Goal: Task Accomplishment & Management: Manage account settings

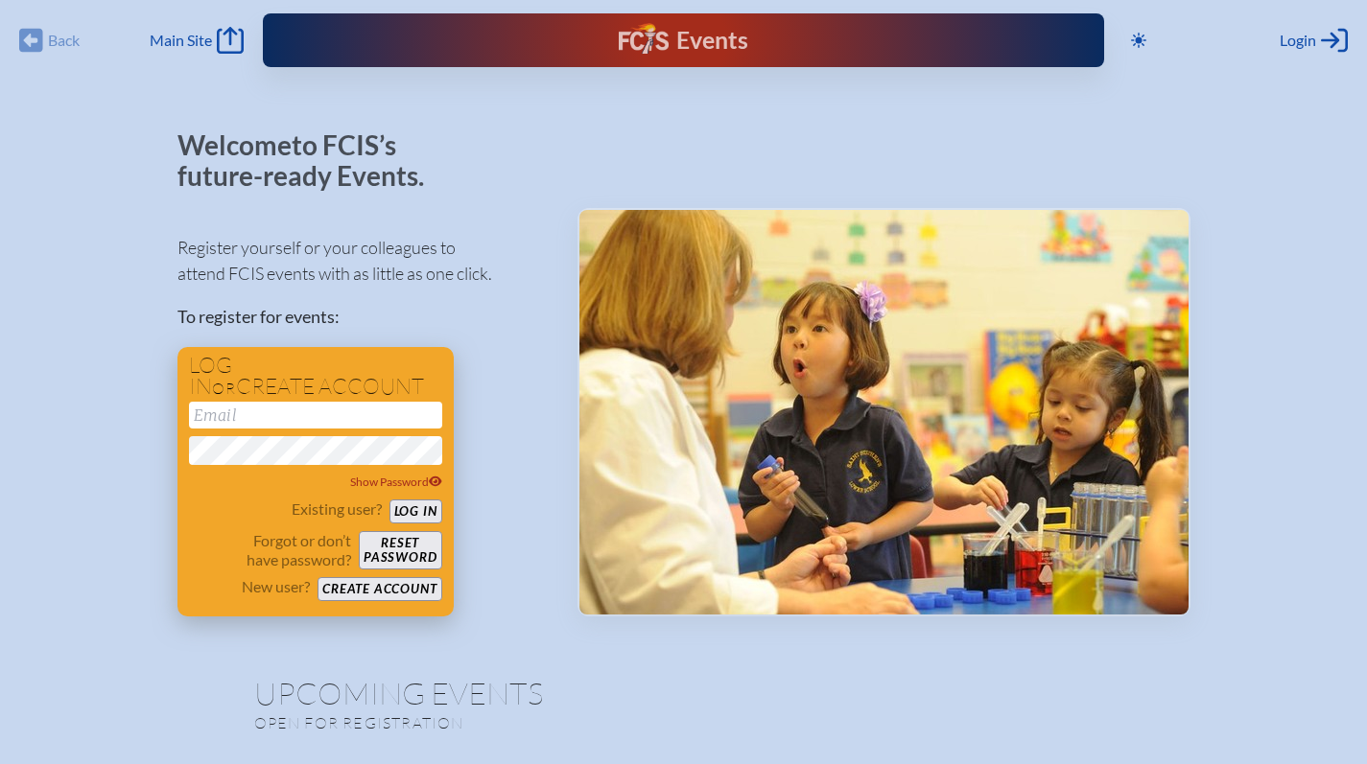
type input "[EMAIL_ADDRESS][DOMAIN_NAME]"
click at [440, 517] on button "Log in" at bounding box center [415, 512] width 53 height 24
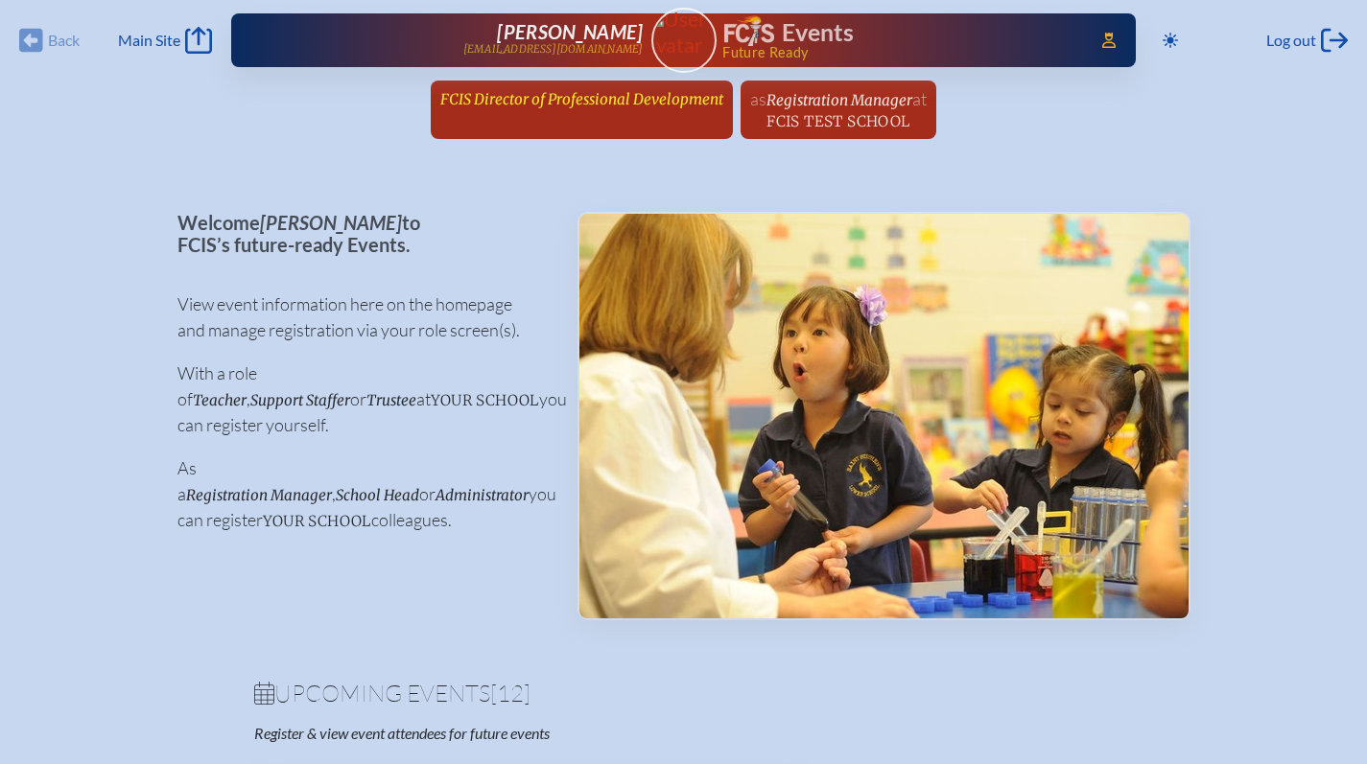
click at [517, 80] on div "Back Back Main Site Main Site Toggle to Dark Mode Log out Log out Access Users.…" at bounding box center [683, 75] width 1367 height 151
click at [522, 103] on span "FCIS Director of Professional Development" at bounding box center [581, 99] width 283 height 18
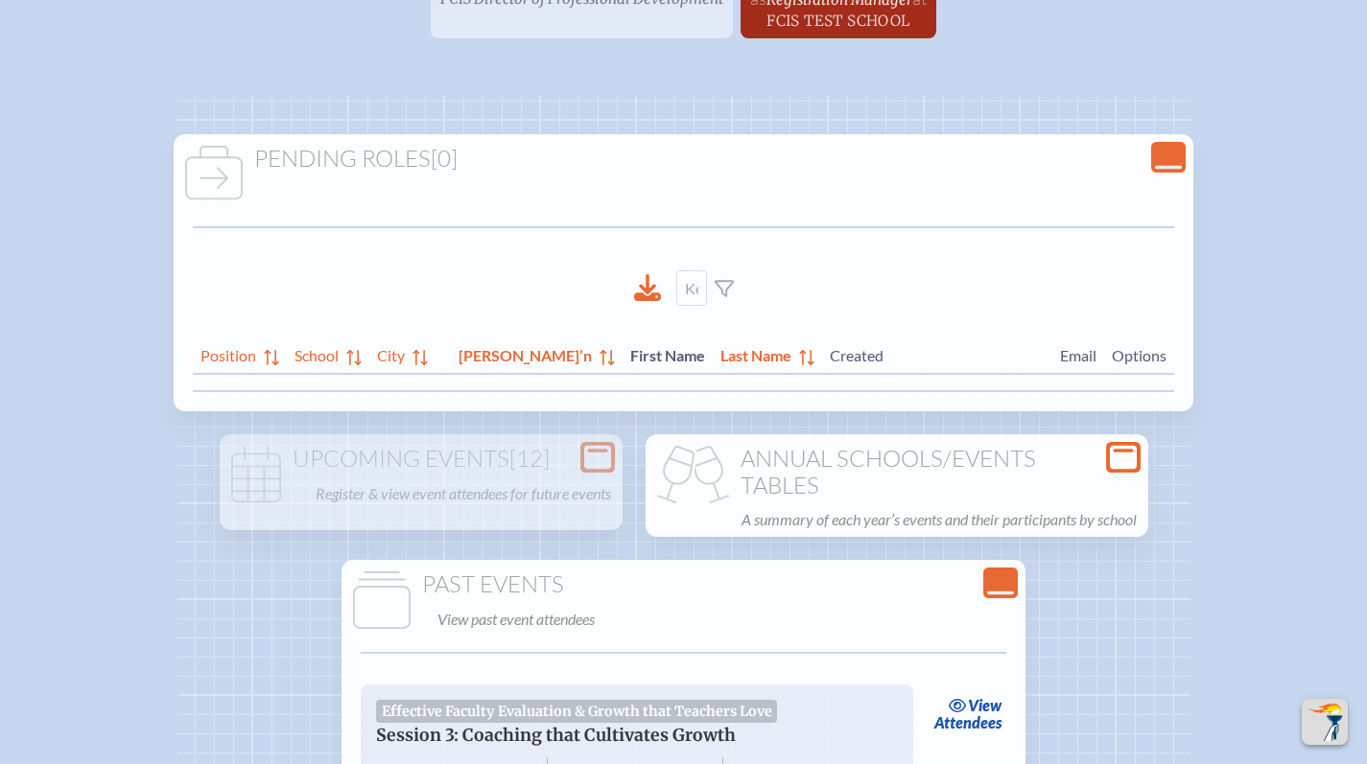
scroll to position [82, 0]
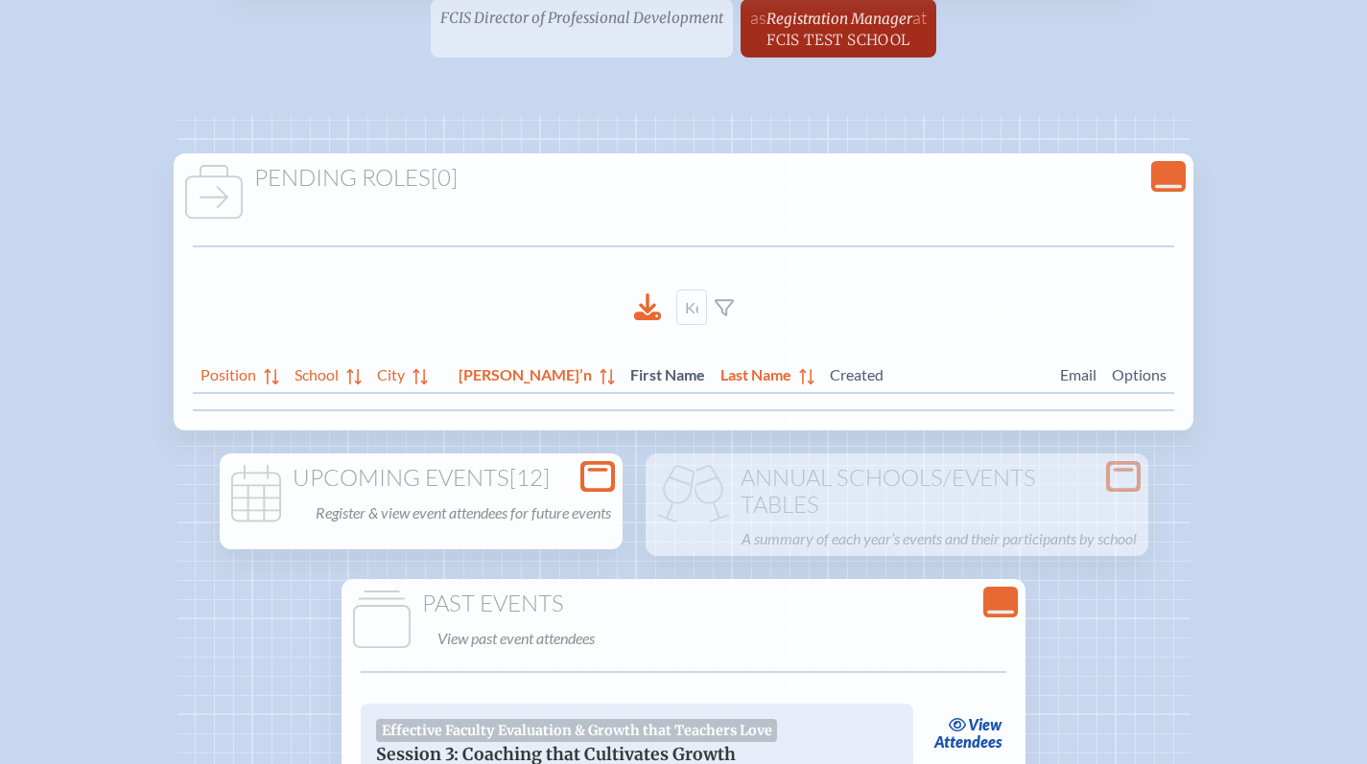
click at [611, 479] on icon at bounding box center [597, 477] width 27 height 24
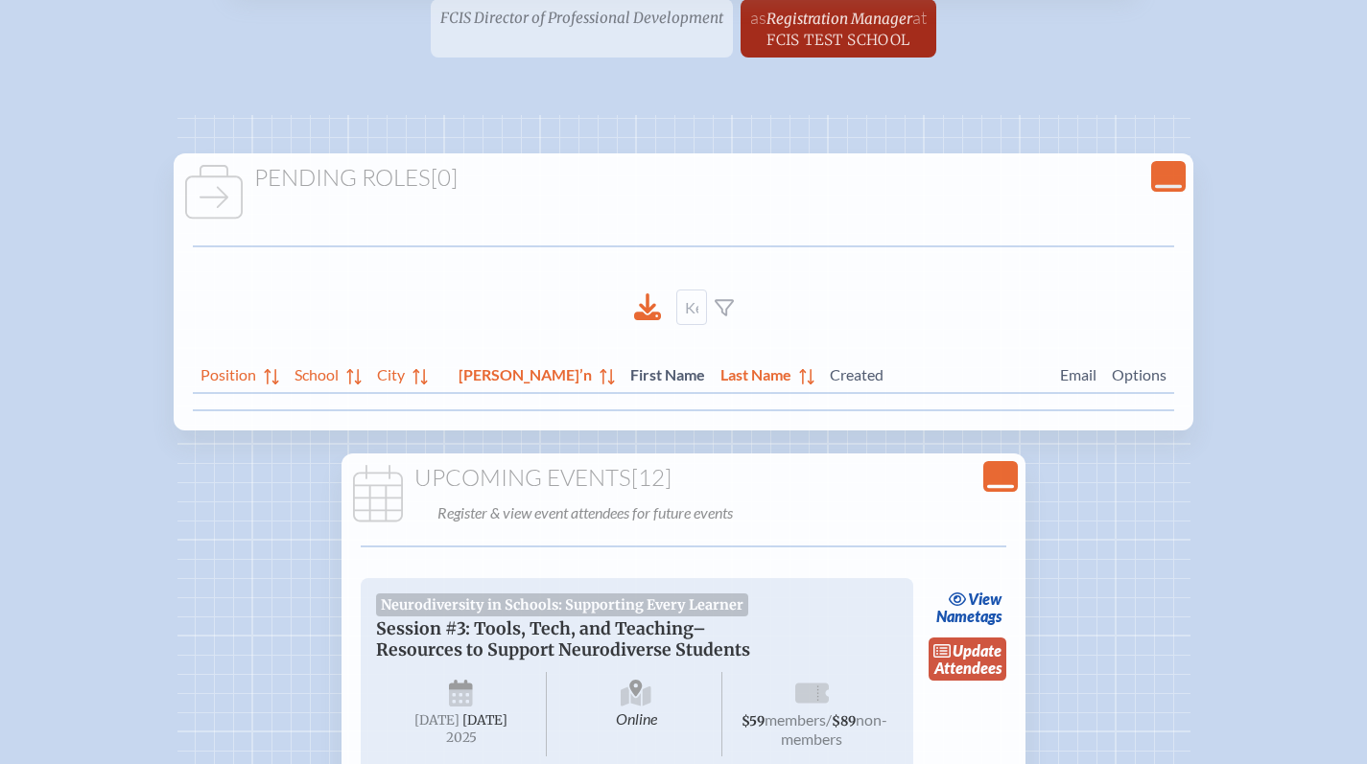
click at [981, 670] on link "update Attendees" at bounding box center [967, 660] width 79 height 44
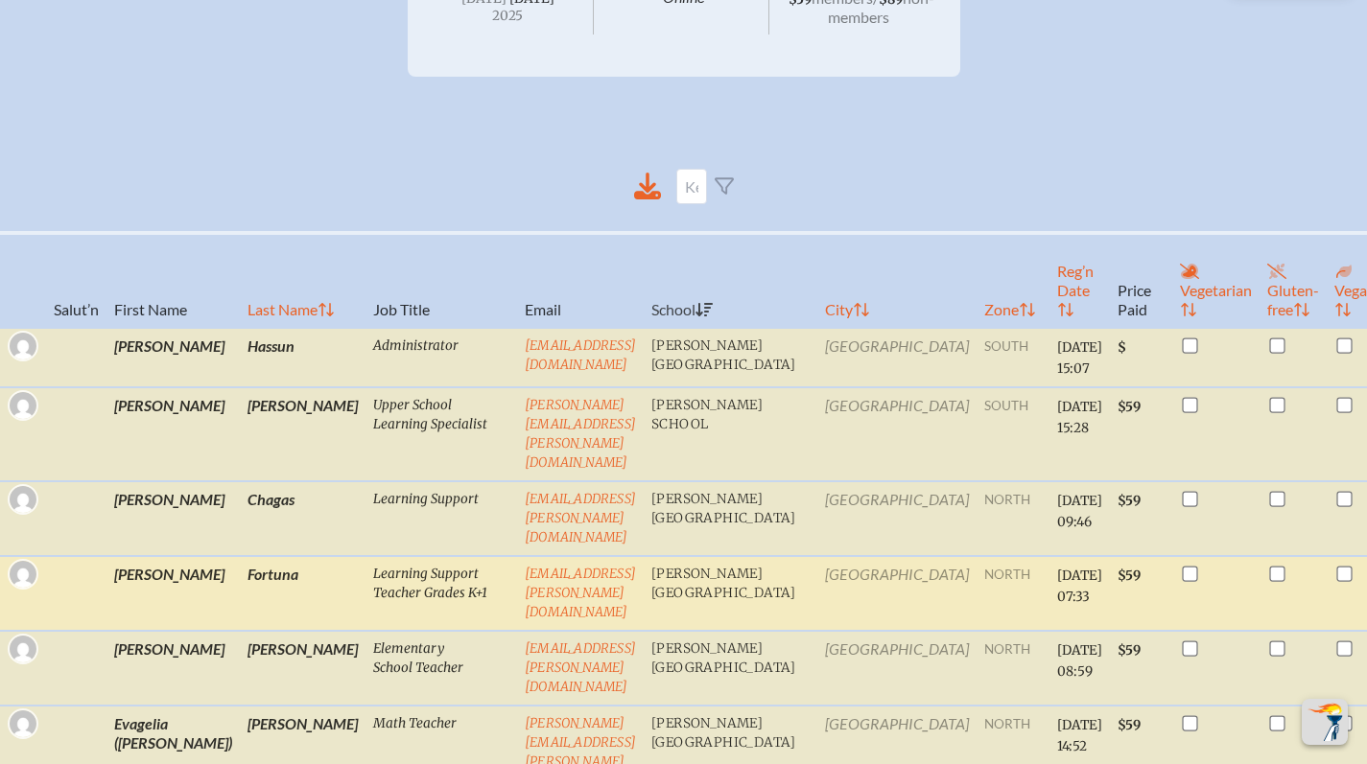
scroll to position [459, 0]
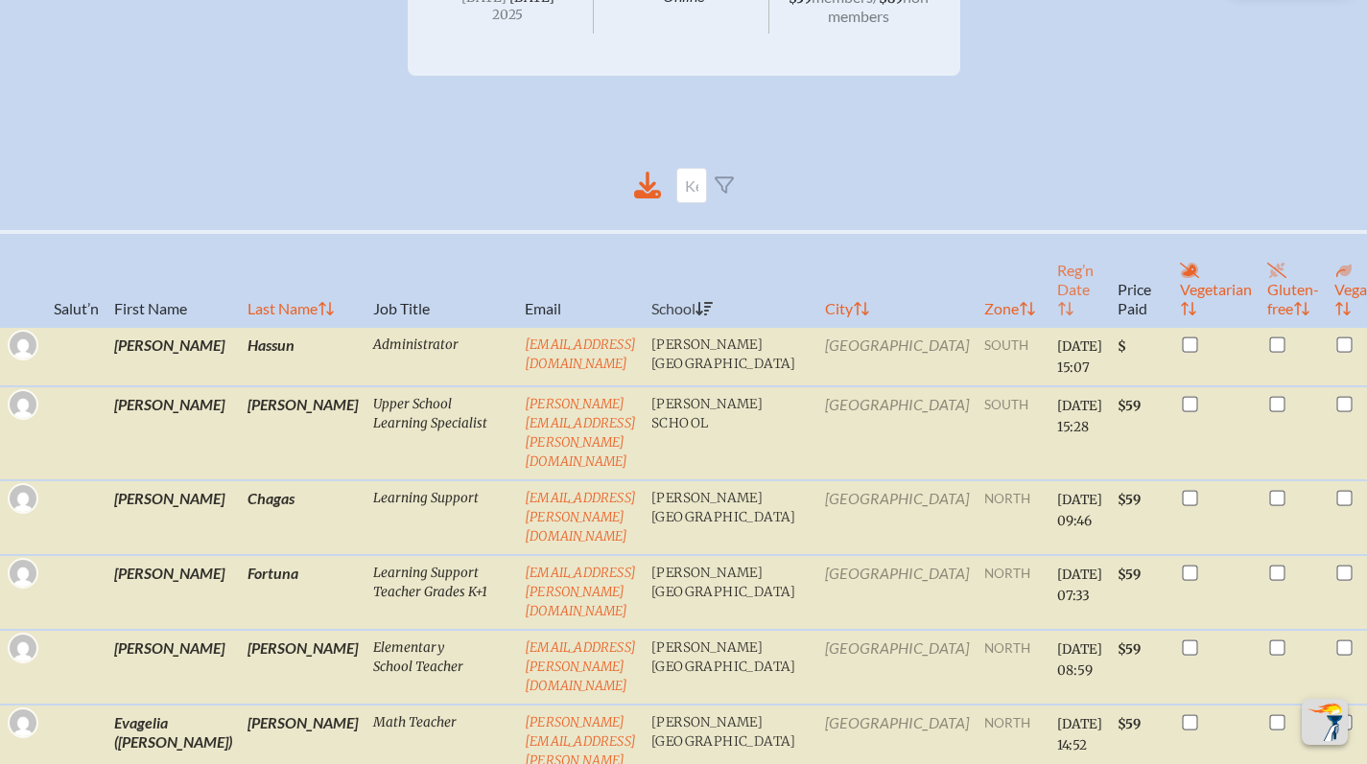
click at [1049, 314] on th "Reg’n Date" at bounding box center [1079, 279] width 60 height 95
checkbox input "false"
checkbox input "true"
checkbox input "false"
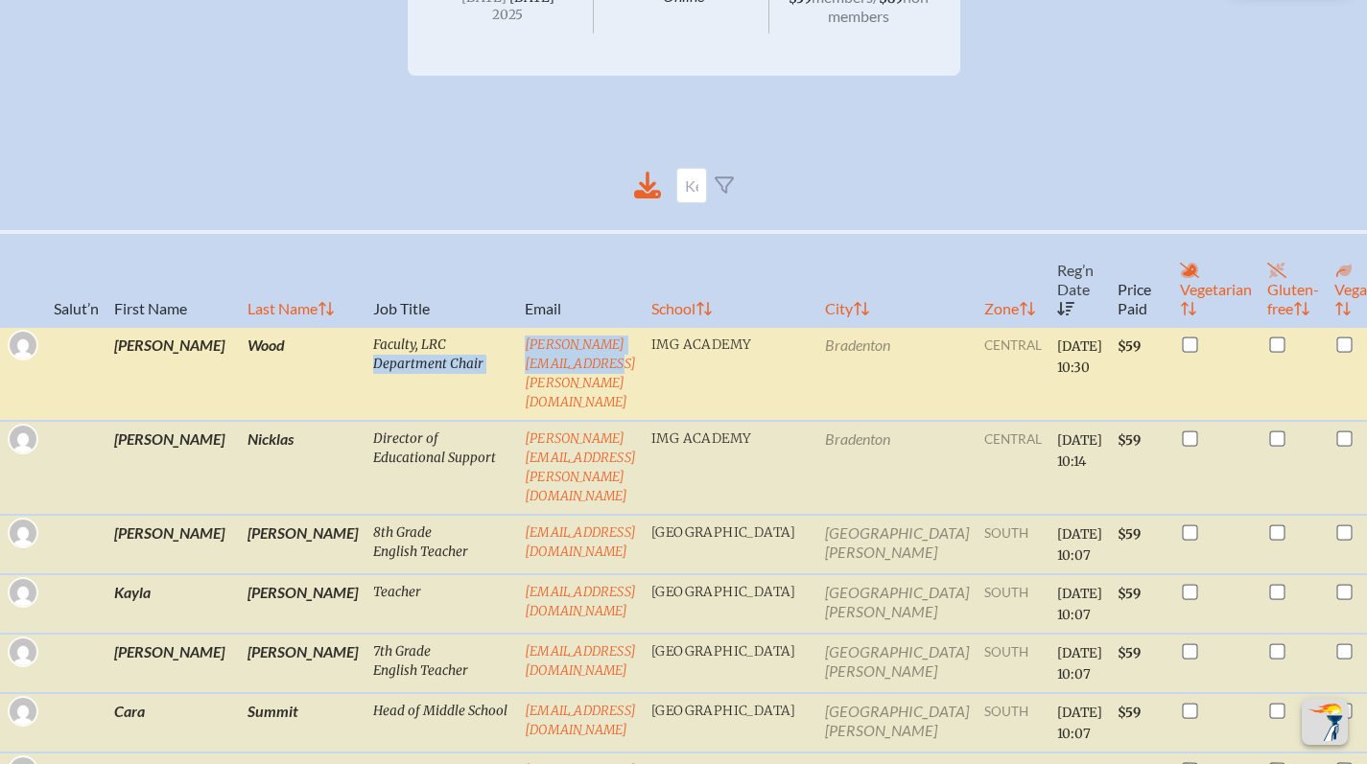
drag, startPoint x: 664, startPoint y: 358, endPoint x: 416, endPoint y: 361, distance: 247.5
click at [416, 361] on tr "[PERSON_NAME] Faculty, LRC Department Chair [PERSON_NAME][EMAIL_ADDRESS][PERSON…" at bounding box center [741, 374] width 1482 height 94
click at [416, 361] on td "Faculty, LRC Department Chair" at bounding box center [441, 374] width 152 height 94
drag, startPoint x: 657, startPoint y: 359, endPoint x: 444, endPoint y: 360, distance: 212.9
click at [517, 360] on td "[PERSON_NAME][EMAIL_ADDRESS][PERSON_NAME][DOMAIN_NAME]" at bounding box center [580, 374] width 127 height 94
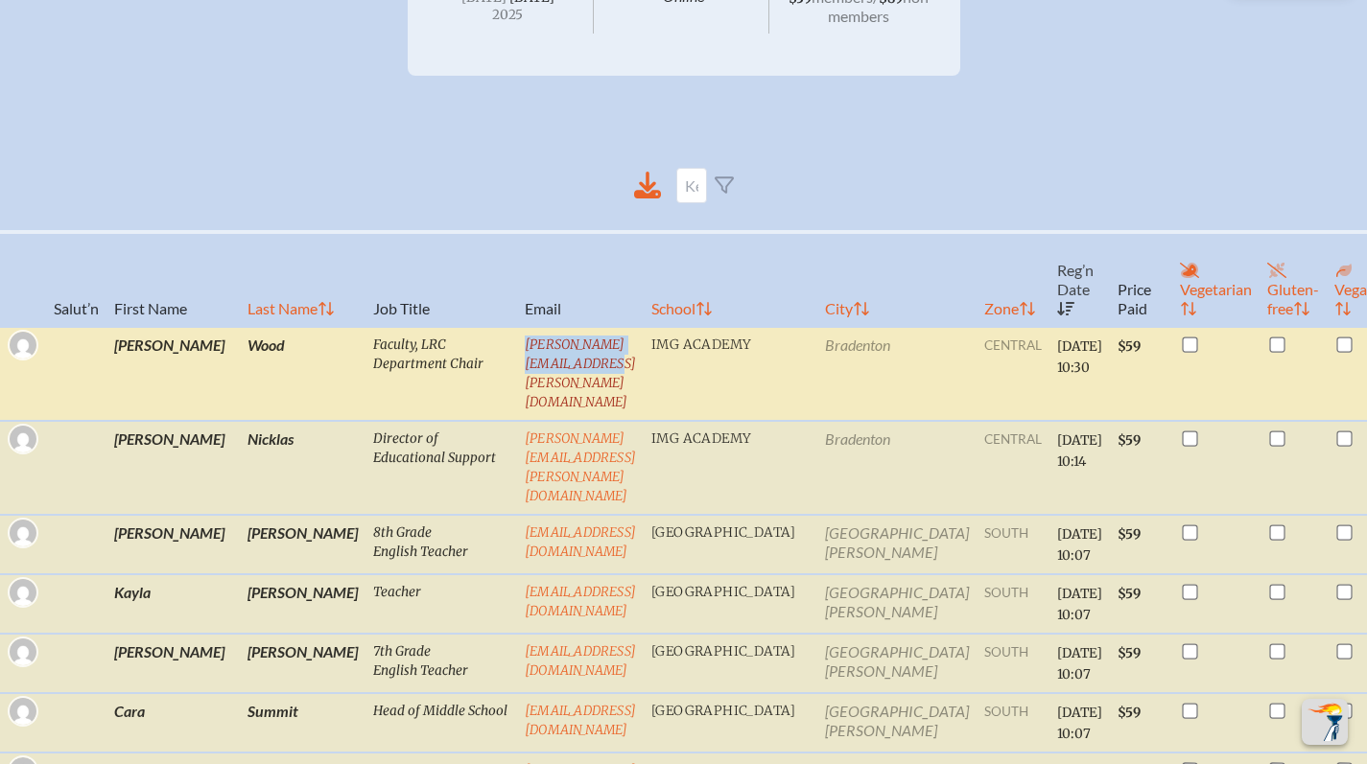
copy link "[PERSON_NAME][EMAIL_ADDRESS][PERSON_NAME][DOMAIN_NAME]"
